Goal: Task Accomplishment & Management: Complete application form

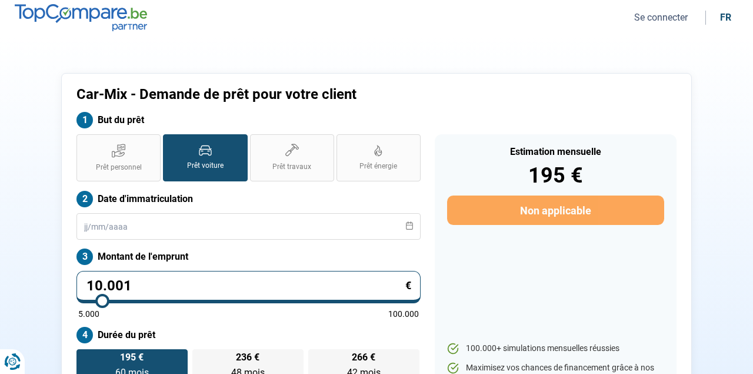
click at [657, 17] on button "Se connecter" at bounding box center [661, 17] width 61 height 12
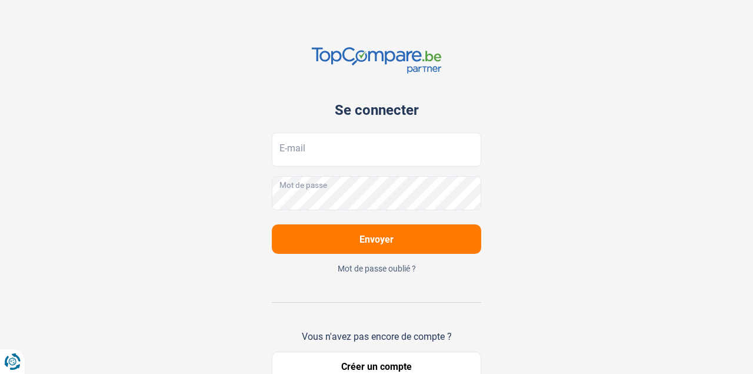
click at [524, 279] on div "Se connecter E-mail Mot de passe Envoyer Mot de passe oublié ? Vous n'avez pas …" at bounding box center [376, 214] width 671 height 428
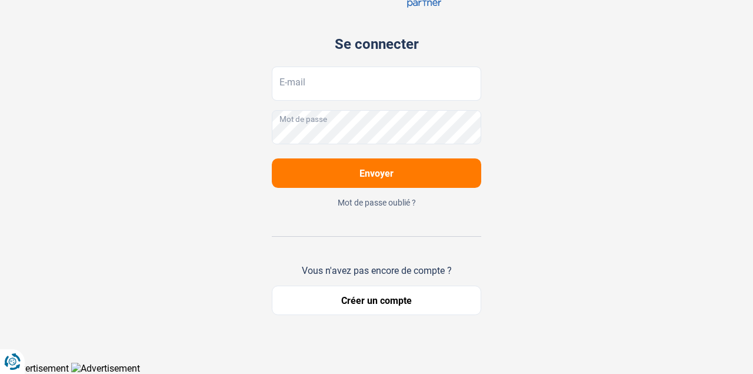
click at [415, 297] on button "Créer un compte" at bounding box center [377, 300] width 210 height 29
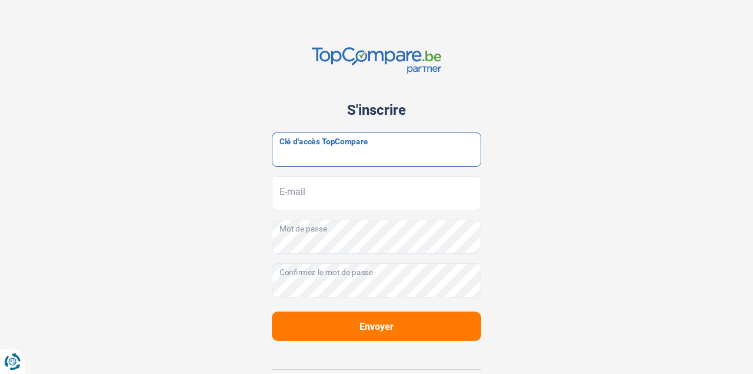
click at [371, 148] on input "Clé d'accès TopCompare" at bounding box center [377, 149] width 210 height 34
paste input "JrbfN@tcB24"
type input "JrbfN@tcB24"
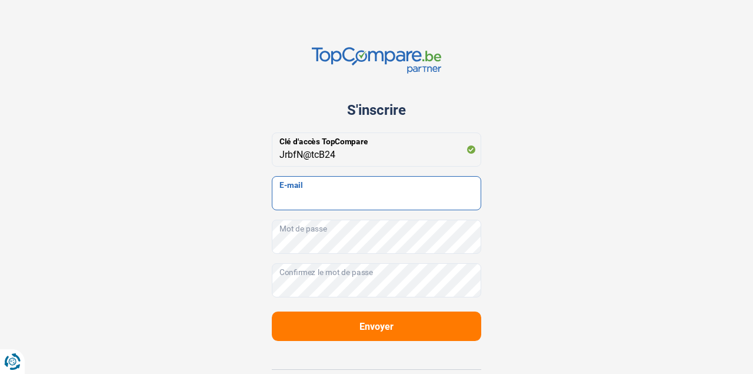
click at [379, 192] on input "E-mail" at bounding box center [377, 193] width 210 height 34
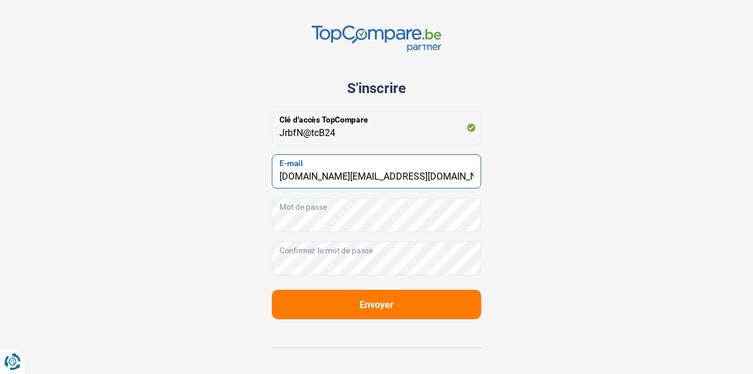
type input "[DOMAIN_NAME][EMAIL_ADDRESS][DOMAIN_NAME]"
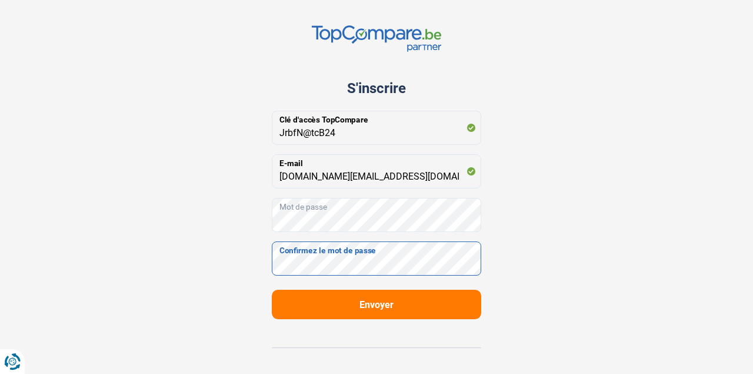
click at [386, 252] on div "JrbfN@tcB24 Clé d'accès TopCompare [DOMAIN_NAME][EMAIL_ADDRESS][DOMAIN_NAME] E-…" at bounding box center [377, 193] width 210 height 165
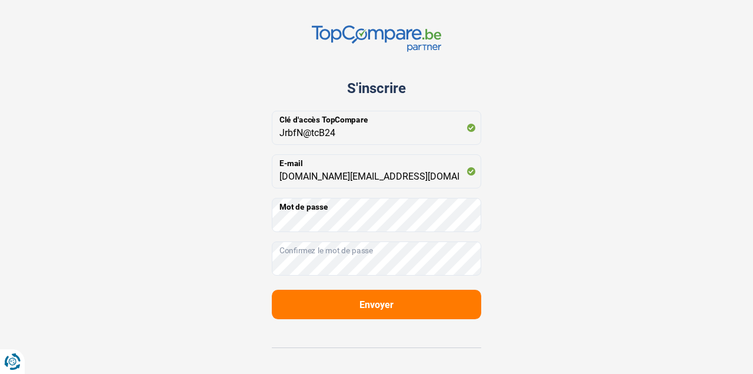
click at [362, 314] on button "Envoyer" at bounding box center [377, 304] width 210 height 29
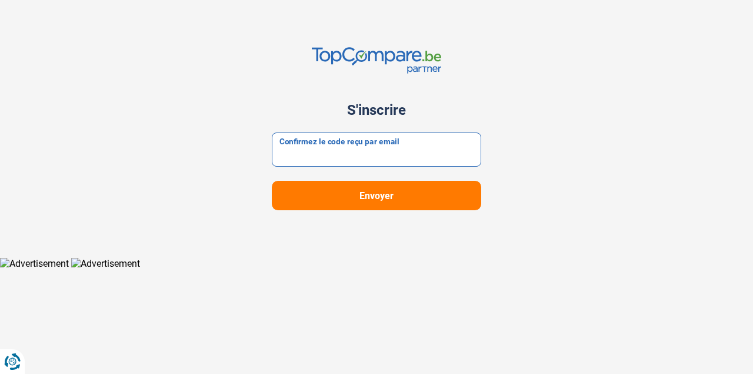
click at [397, 154] on input "Confirmez le code reçu par email" at bounding box center [377, 149] width 210 height 34
type input "273987"
click at [377, 195] on button "Envoyer" at bounding box center [377, 195] width 210 height 29
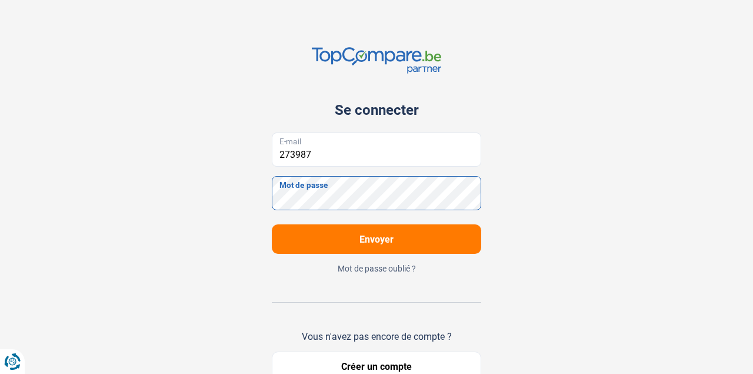
click at [377, 250] on button "Envoyer" at bounding box center [377, 238] width 210 height 29
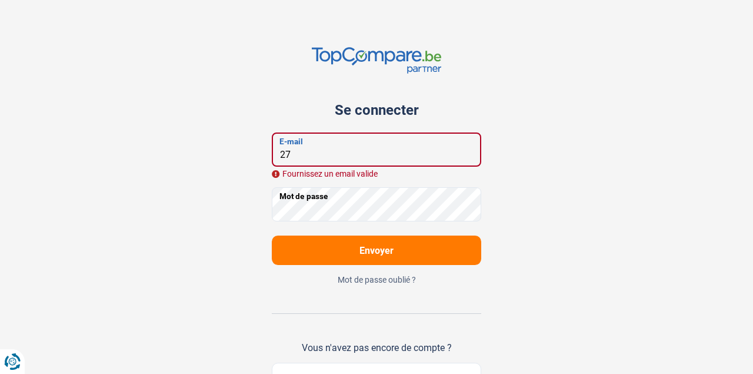
type input "2"
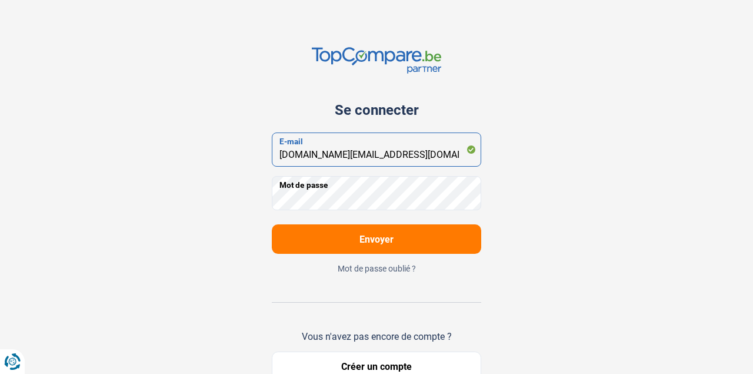
type input "[DOMAIN_NAME][EMAIL_ADDRESS][DOMAIN_NAME]"
click at [390, 247] on button "Envoyer" at bounding box center [377, 238] width 210 height 29
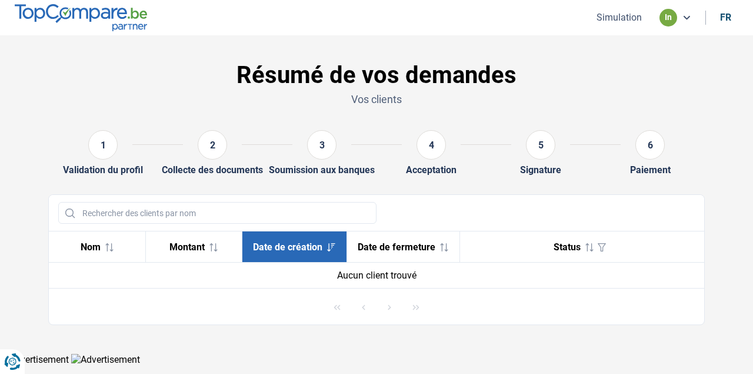
click at [613, 21] on button "Simulation" at bounding box center [619, 17] width 52 height 12
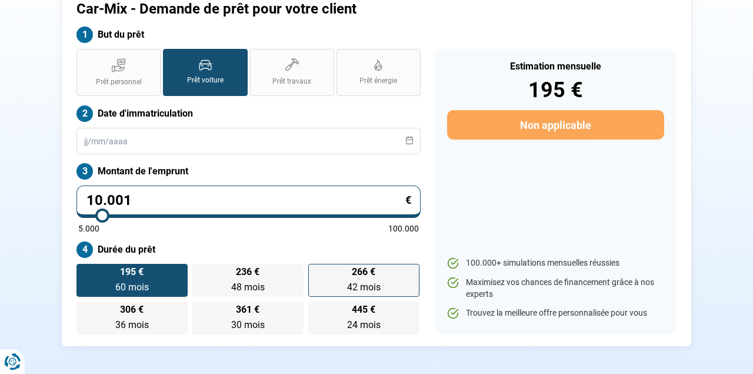
scroll to position [84, 0]
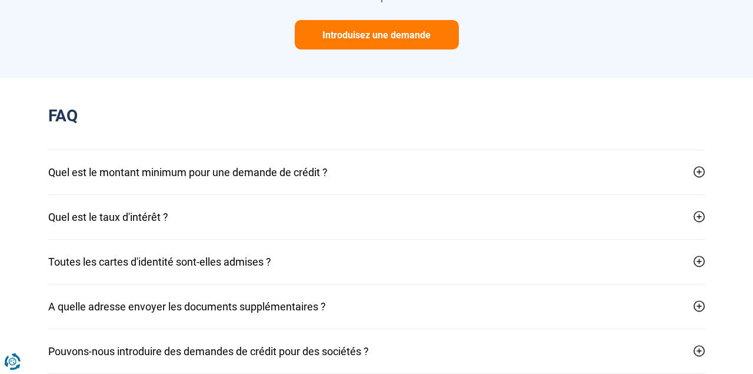
scroll to position [1109, 0]
click at [292, 182] on button "Quel est le montant minimum pour une demande de crédit ?" at bounding box center [376, 173] width 657 height 44
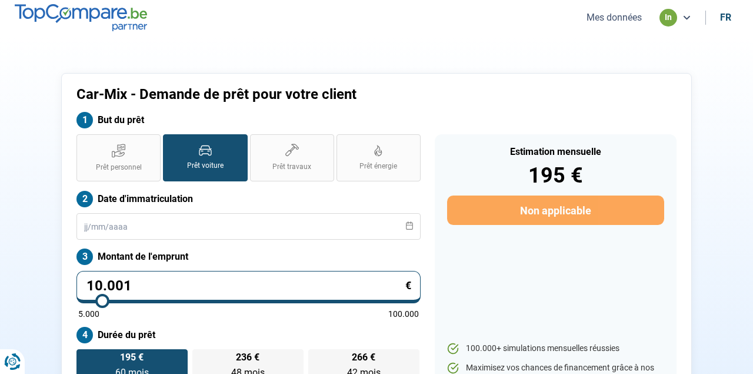
scroll to position [0, 0]
click at [450, 34] on nav "Mes données in fr" at bounding box center [376, 17] width 753 height 35
click at [28, 140] on section "Car-Mix - Demande de prêt pour votre client But du prêt Prêt personnel Prêt voi…" at bounding box center [376, 252] width 753 height 434
click at [397, 27] on nav "Mes données in fr" at bounding box center [376, 17] width 753 height 35
click at [510, 35] on section "Car-Mix - Demande de prêt pour votre client But du prêt Prêt personnel Prêt voi…" at bounding box center [376, 252] width 753 height 434
